Goal: Find specific page/section: Find specific page/section

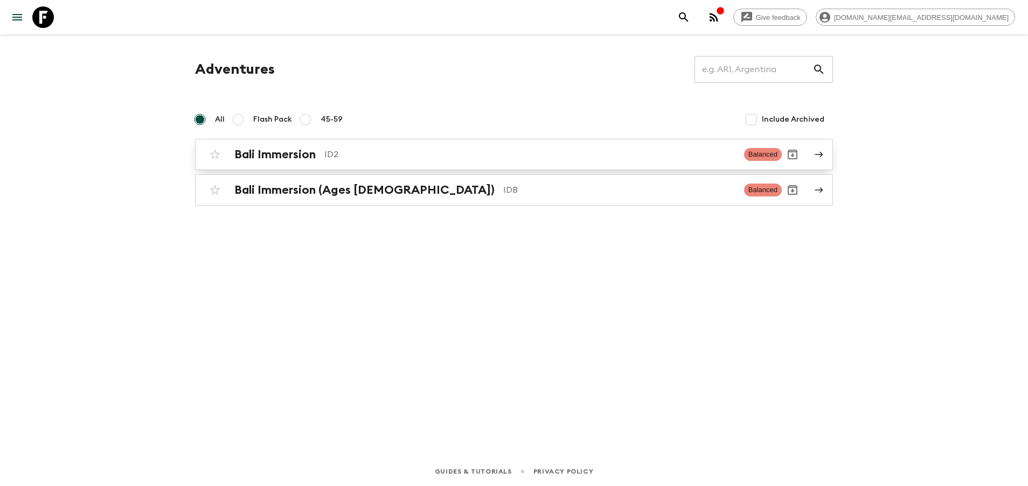
click at [297, 145] on div "Bali Immersion ID2 Balanced" at bounding box center [492, 155] width 577 height 22
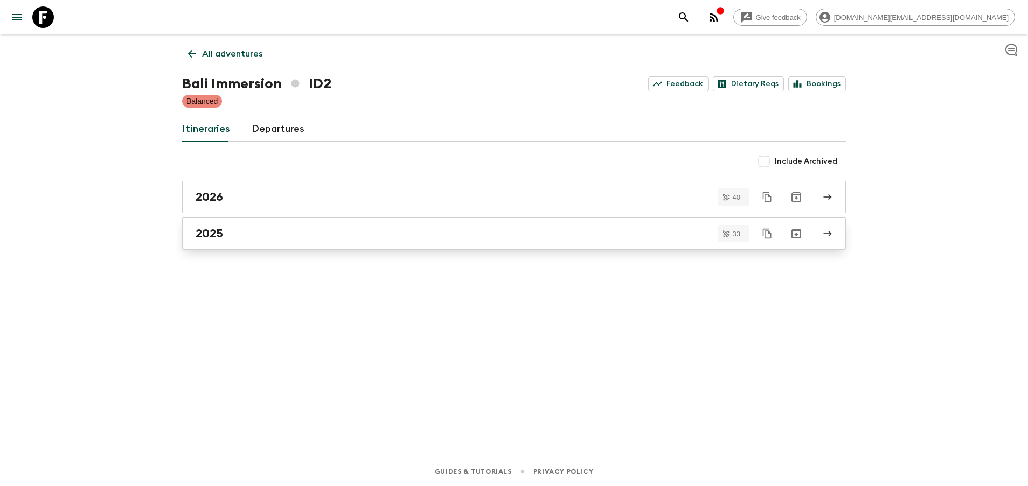
click at [262, 227] on div "2025" at bounding box center [504, 234] width 616 height 14
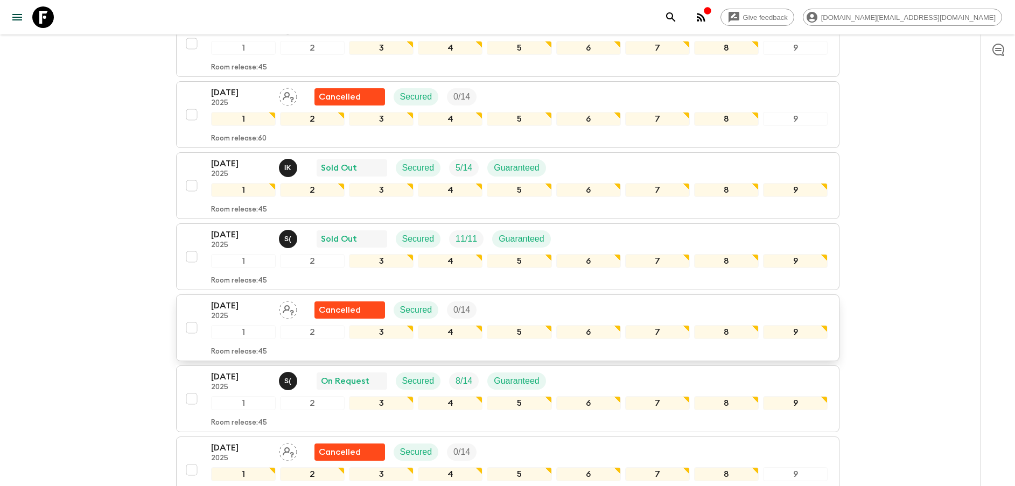
scroll to position [566, 0]
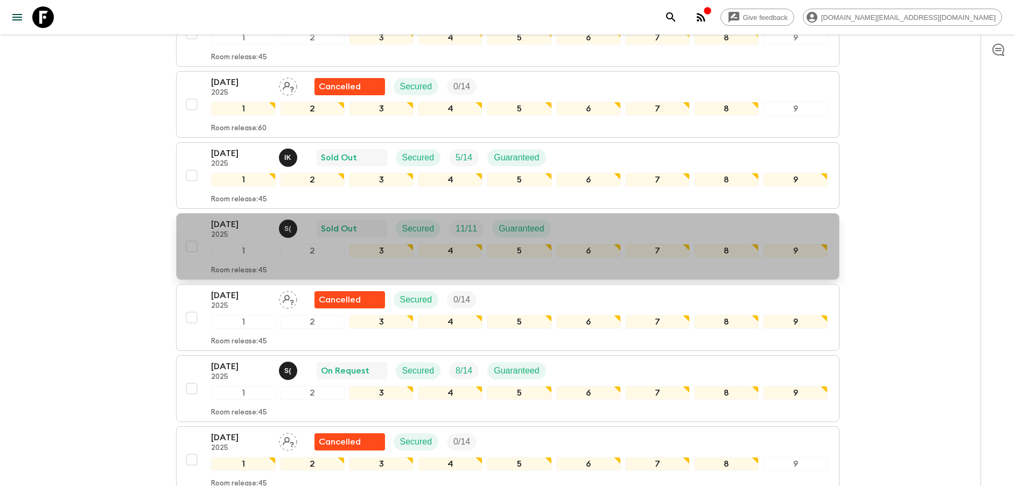
click at [222, 227] on p "22 Aug 2025" at bounding box center [240, 224] width 59 height 13
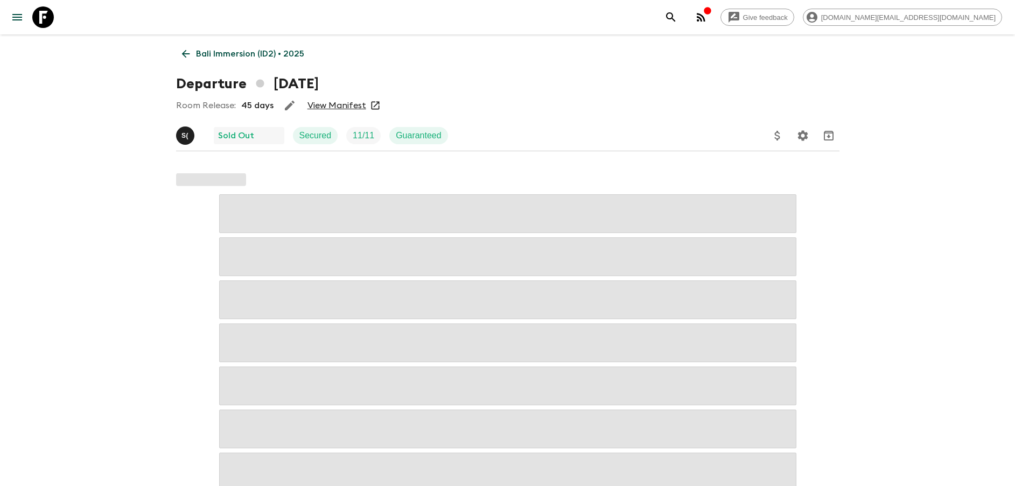
click at [327, 107] on link "View Manifest" at bounding box center [337, 105] width 59 height 11
